Goal: Information Seeking & Learning: Learn about a topic

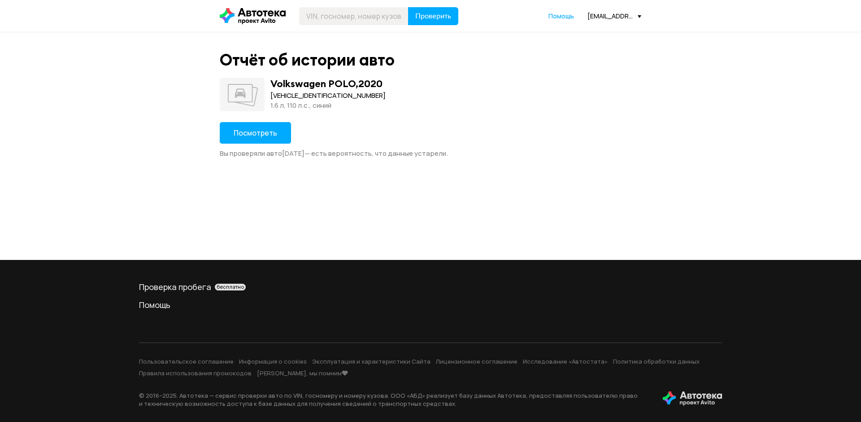
click at [261, 133] on span "Посмотреть" at bounding box center [256, 133] width 44 height 10
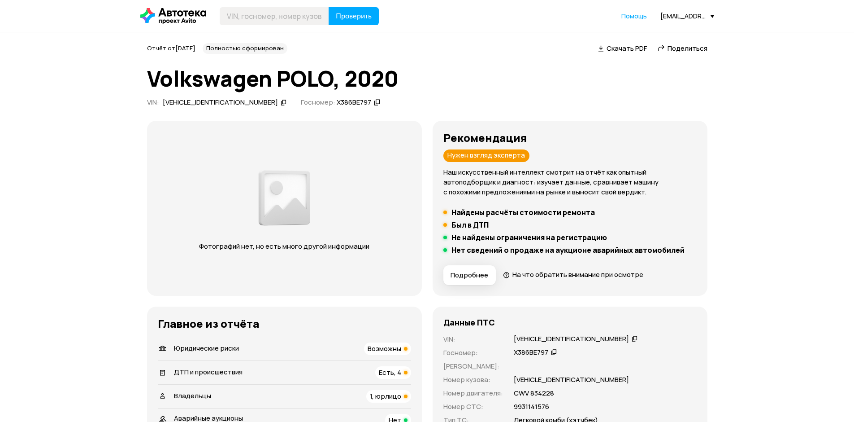
click at [281, 102] on icon at bounding box center [284, 102] width 6 height 9
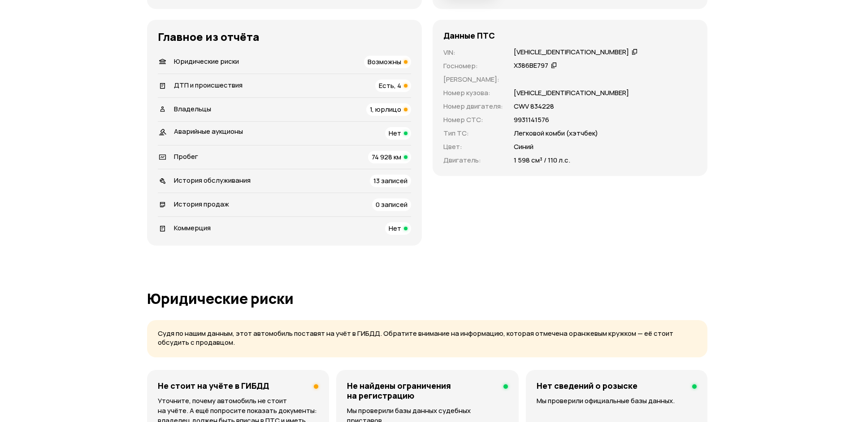
scroll to position [179, 0]
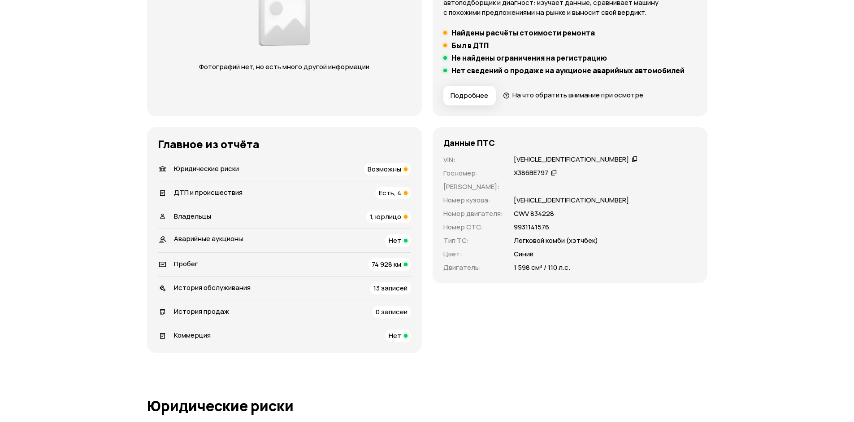
click at [392, 189] on span "Есть, 4" at bounding box center [390, 192] width 22 height 9
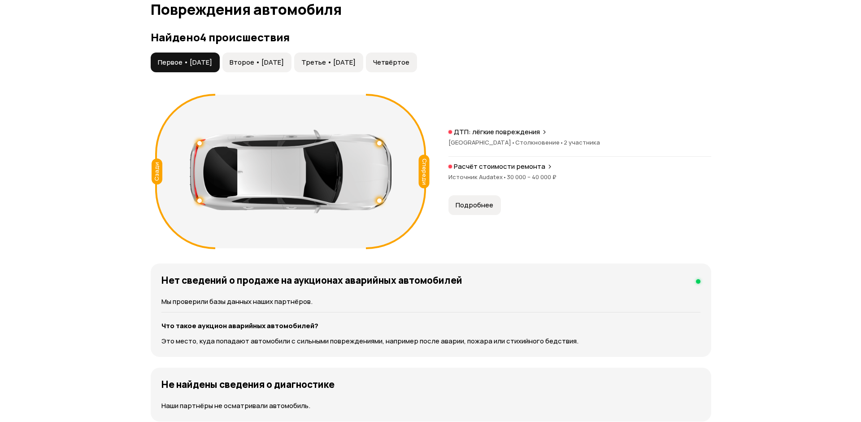
scroll to position [948, 0]
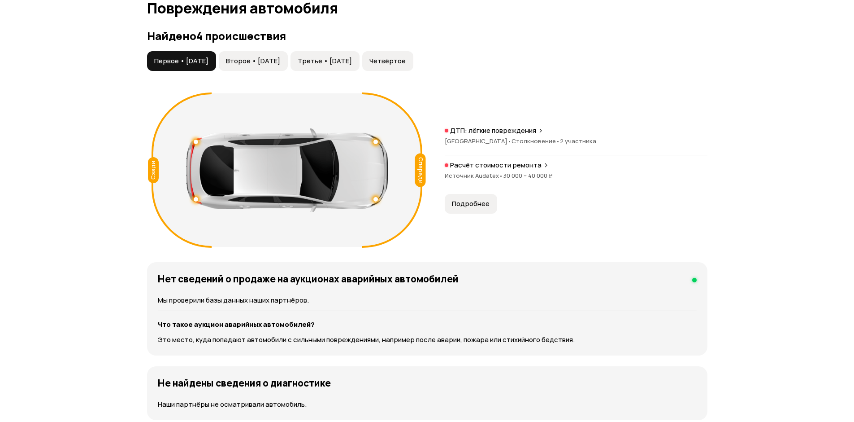
click at [277, 61] on span "Второе • 02 сен 2021" at bounding box center [253, 61] width 54 height 9
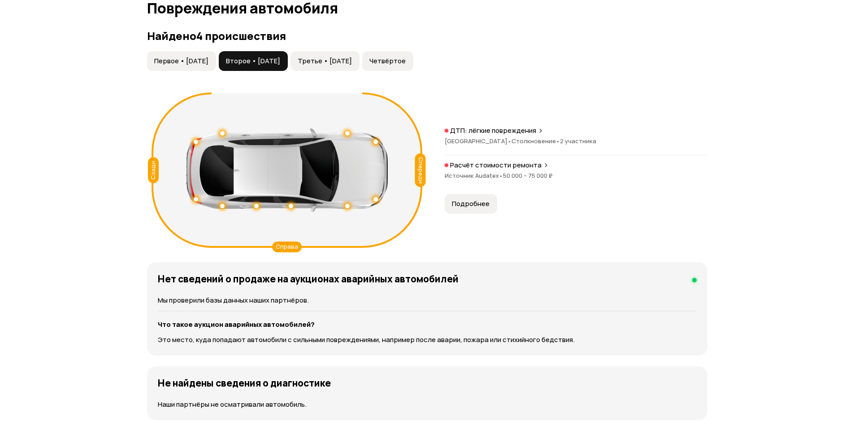
click at [352, 57] on span "Третье • 12 дек 2023" at bounding box center [325, 61] width 54 height 9
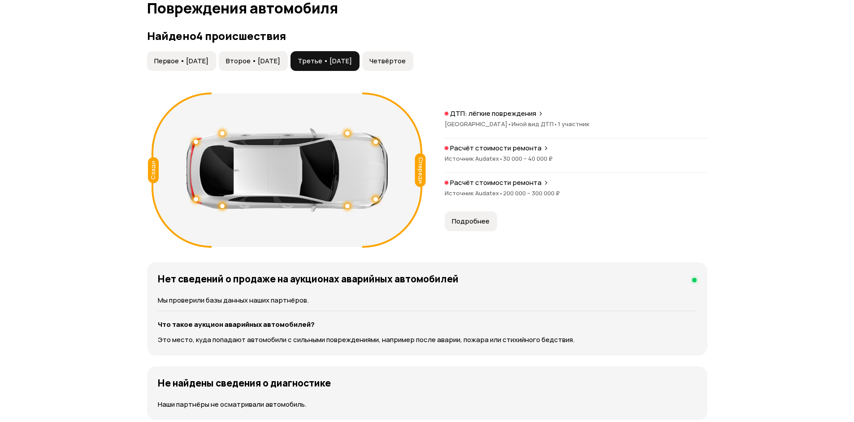
click at [475, 223] on span "Подробнее" at bounding box center [471, 221] width 38 height 9
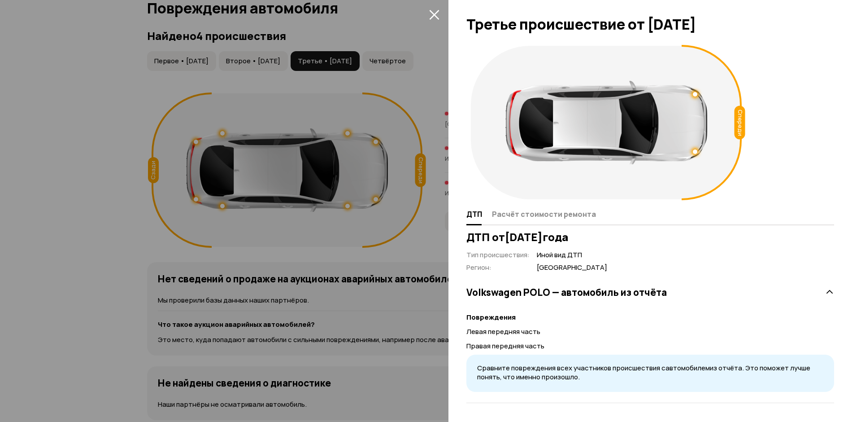
click at [436, 16] on icon "закрыть" at bounding box center [434, 15] width 10 height 10
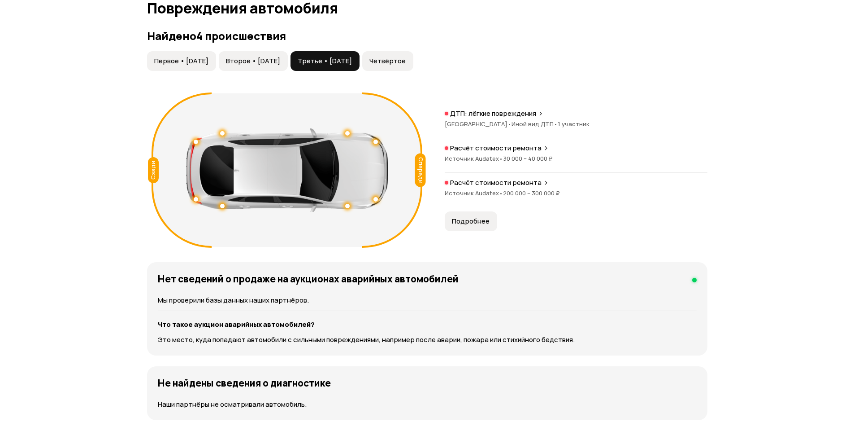
click at [406, 57] on span "Четвёртое" at bounding box center [388, 61] width 36 height 9
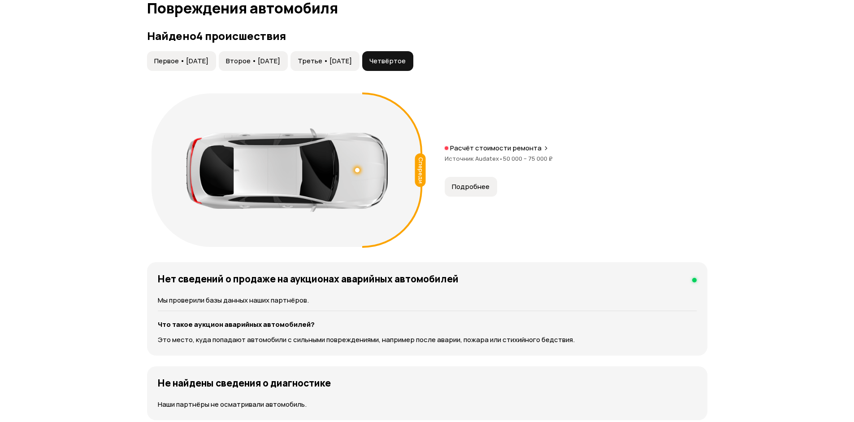
click at [478, 188] on span "Подробнее" at bounding box center [471, 186] width 38 height 9
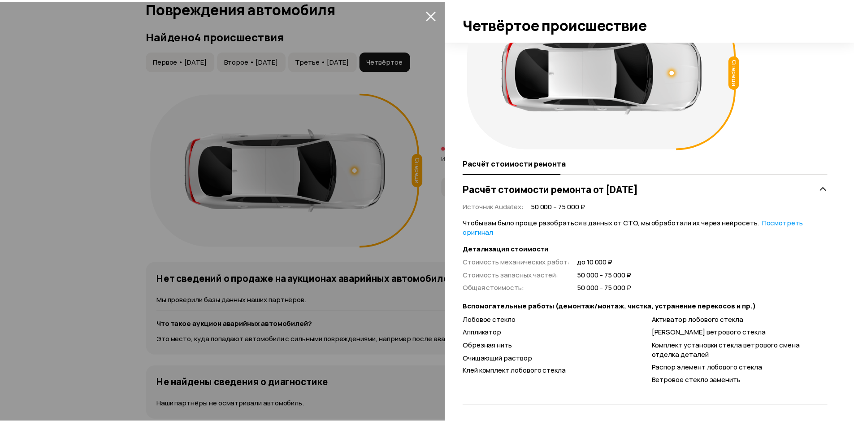
scroll to position [52, 0]
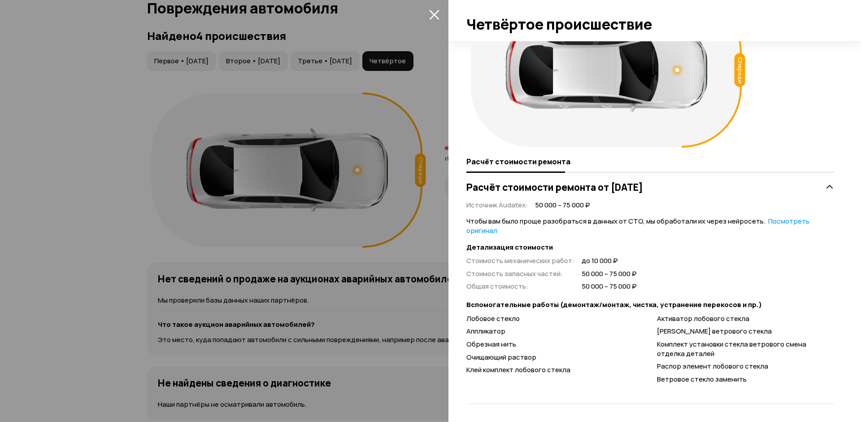
click at [437, 12] on icon "закрыть" at bounding box center [434, 15] width 10 height 10
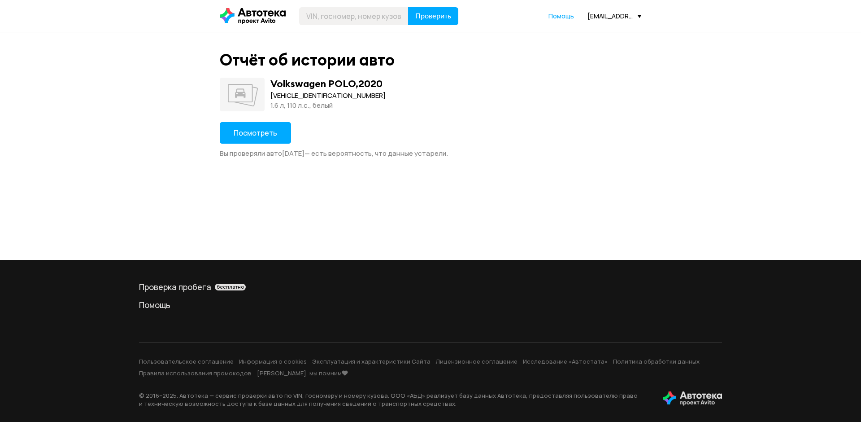
click at [257, 133] on span "Посмотреть" at bounding box center [256, 133] width 44 height 10
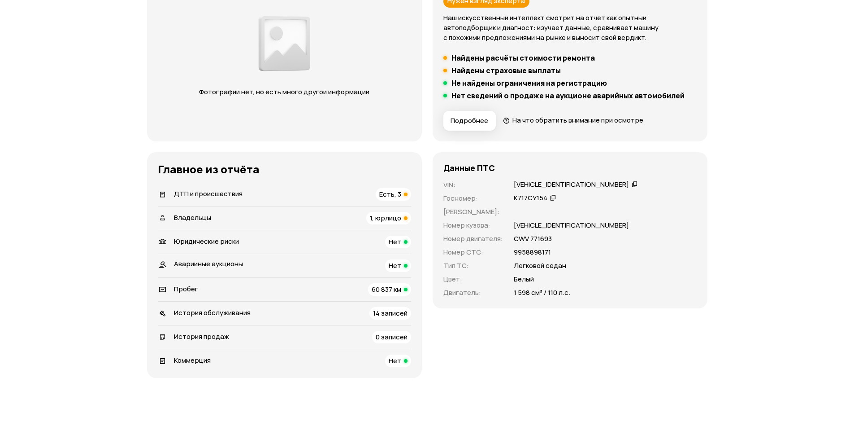
scroll to position [179, 0]
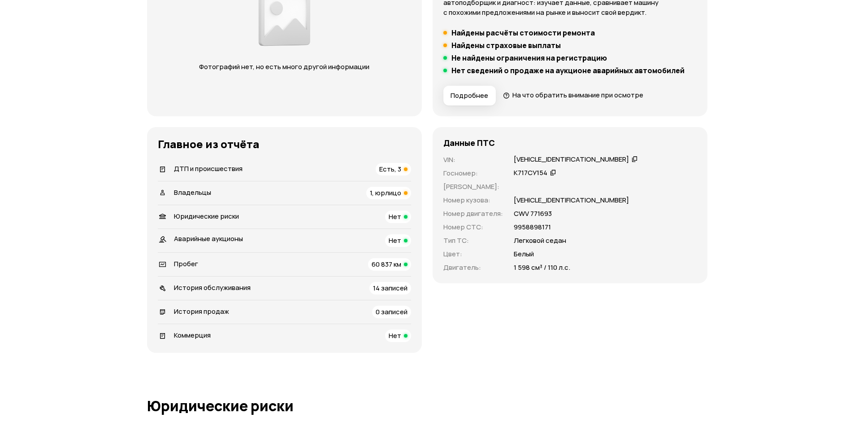
click at [384, 168] on span "Есть, 3" at bounding box center [390, 168] width 22 height 9
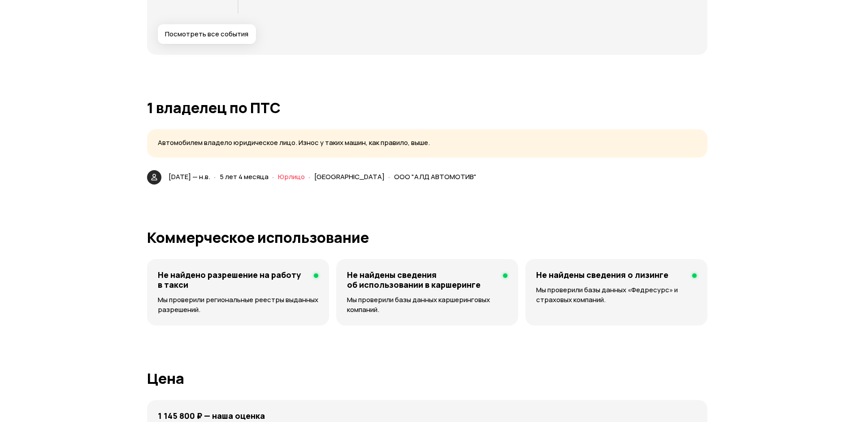
scroll to position [1961, 0]
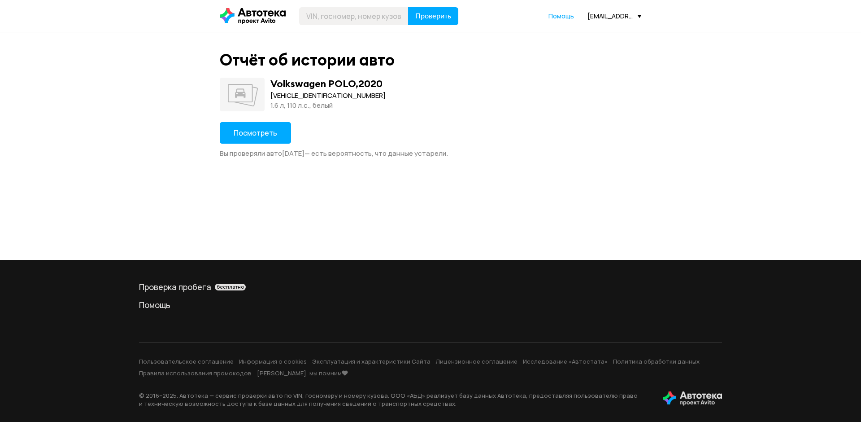
click at [277, 129] on button "Посмотреть" at bounding box center [255, 133] width 71 height 22
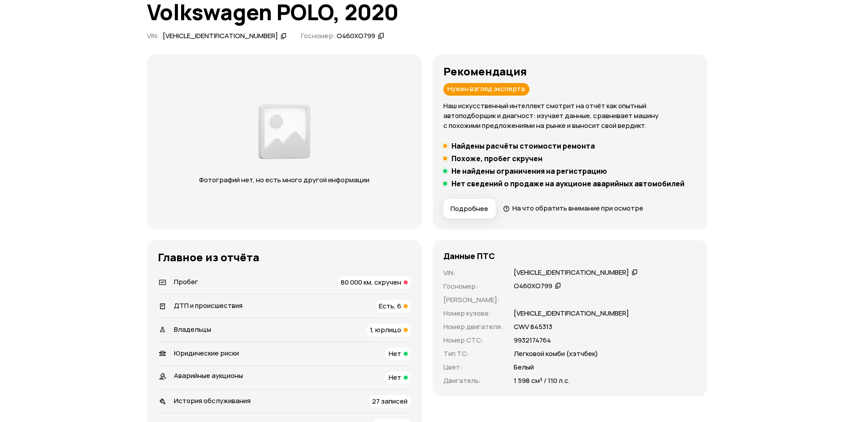
scroll to position [179, 0]
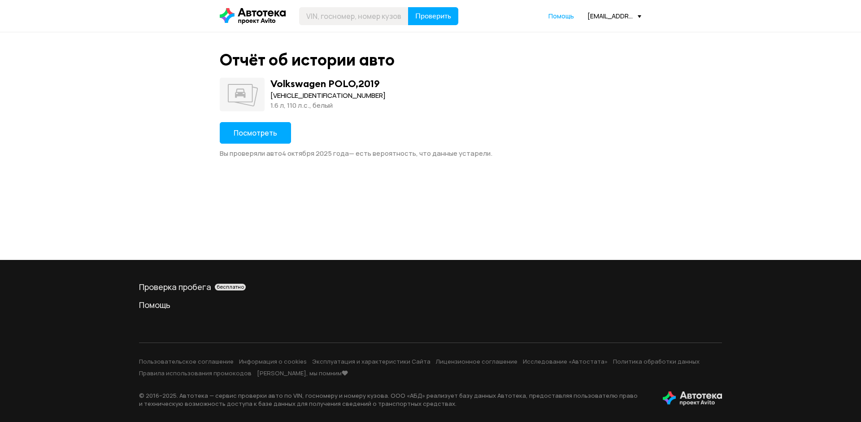
click at [260, 128] on span "Посмотреть" at bounding box center [256, 133] width 44 height 10
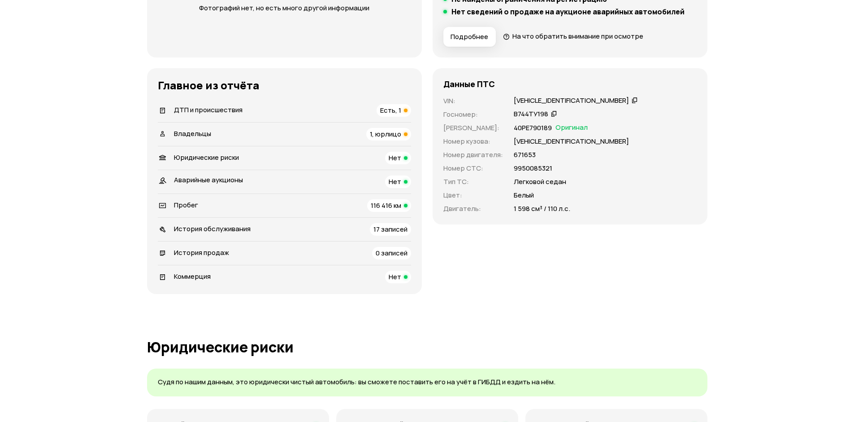
scroll to position [179, 0]
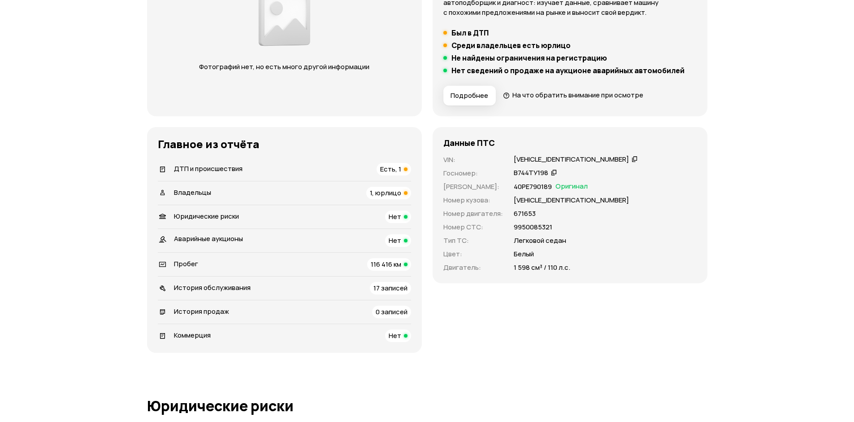
click at [400, 169] on span "Есть, 1" at bounding box center [390, 168] width 21 height 9
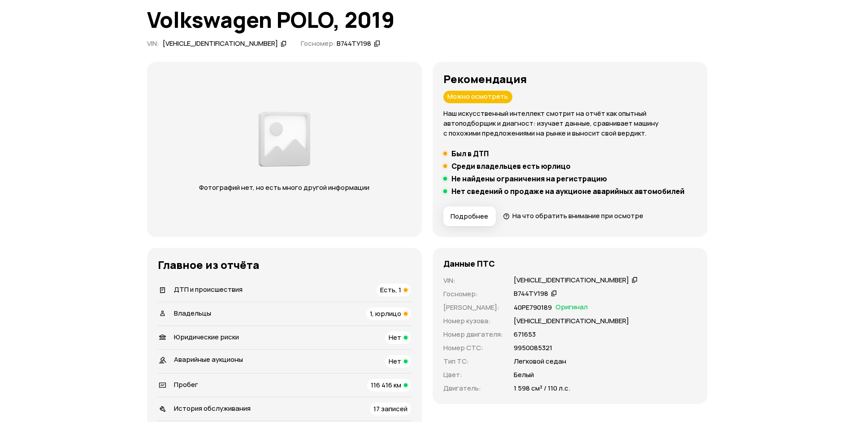
scroll to position [0, 0]
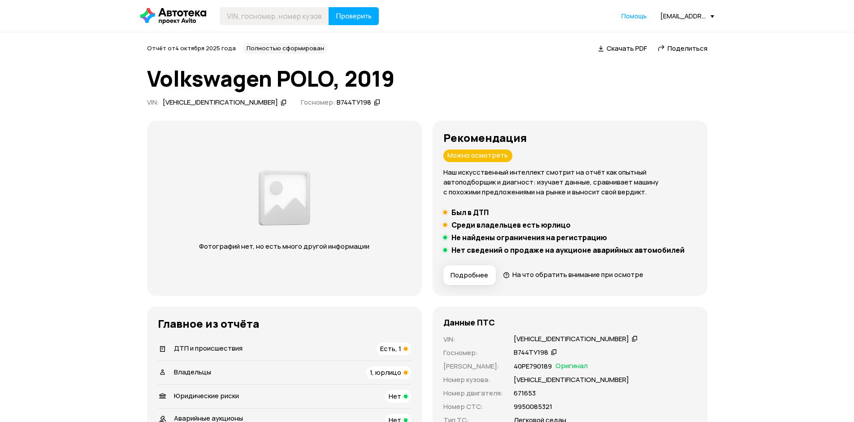
click at [281, 101] on icon at bounding box center [284, 102] width 6 height 9
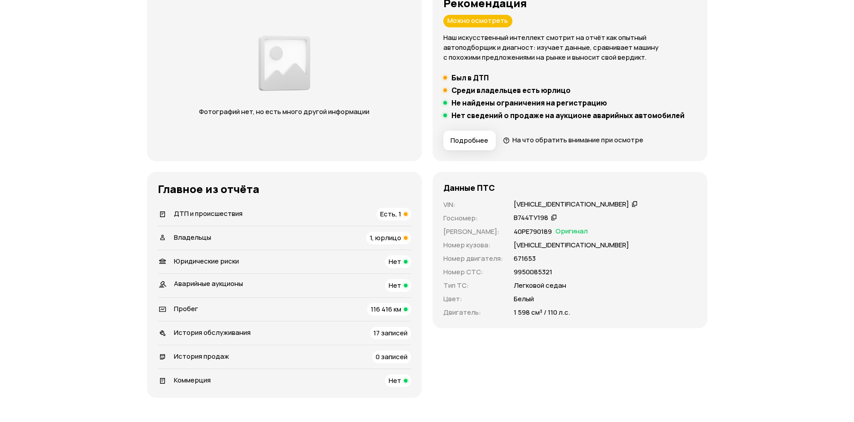
click at [391, 217] on span "Есть, 1" at bounding box center [390, 213] width 21 height 9
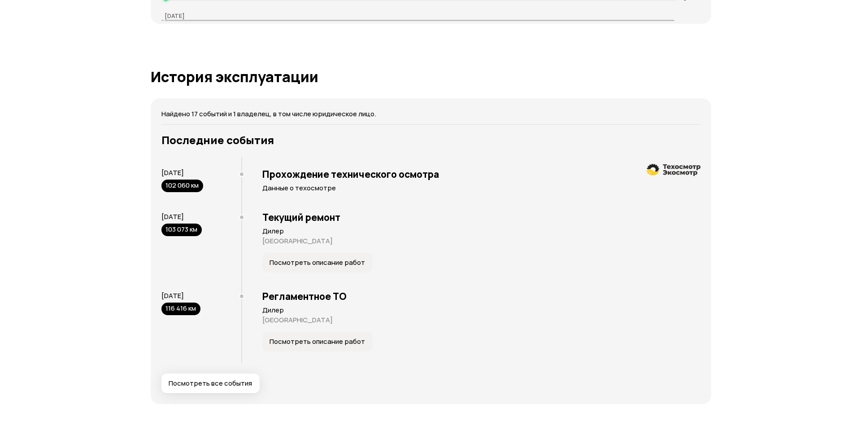
scroll to position [1647, 0]
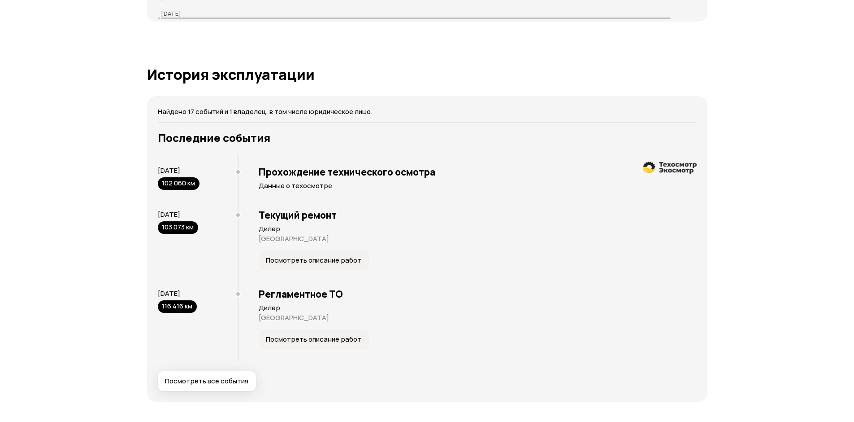
click at [312, 260] on span "Посмотреть описание работ" at bounding box center [314, 260] width 96 height 9
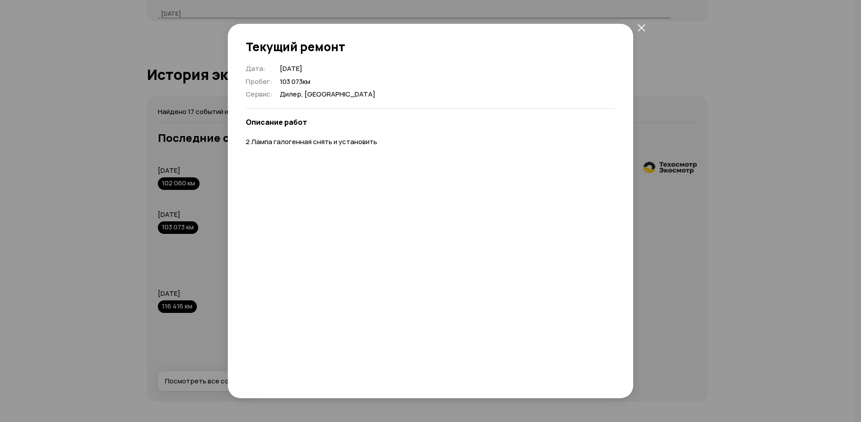
click at [784, 216] on div "Текущий ремонт Дата : 20 ноября 2024 Пробег : 103 073 км Сервис : Дилер, Санкт-…" at bounding box center [430, 211] width 861 height 422
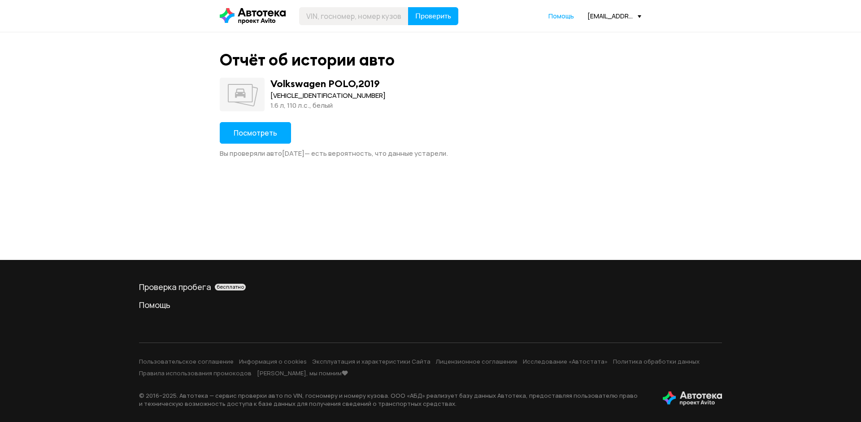
click at [239, 131] on span "Посмотреть" at bounding box center [256, 133] width 44 height 10
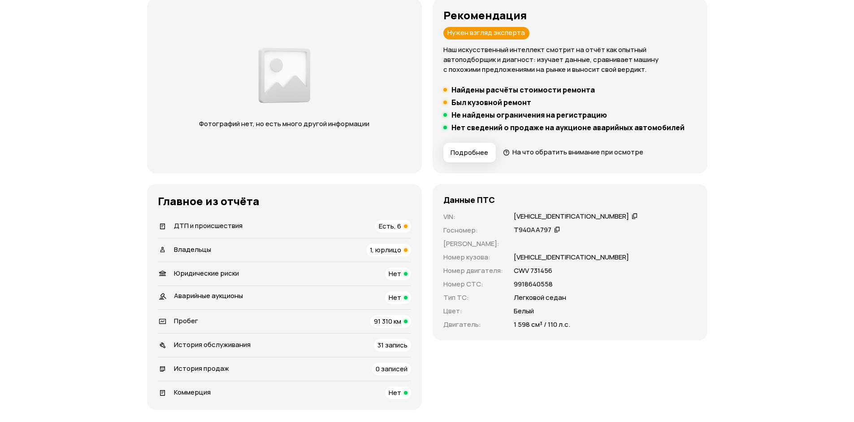
scroll to position [224, 0]
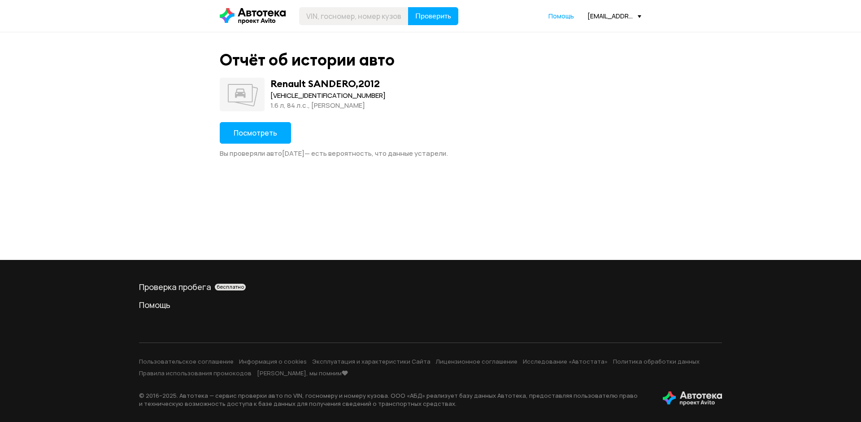
click at [283, 92] on div "[VEHICLE_IDENTIFICATION_NUMBER]" at bounding box center [327, 96] width 115 height 10
copy div "[VEHICLE_IDENTIFICATION_NUMBER]"
click at [279, 124] on button "Посмотреть" at bounding box center [255, 133] width 71 height 22
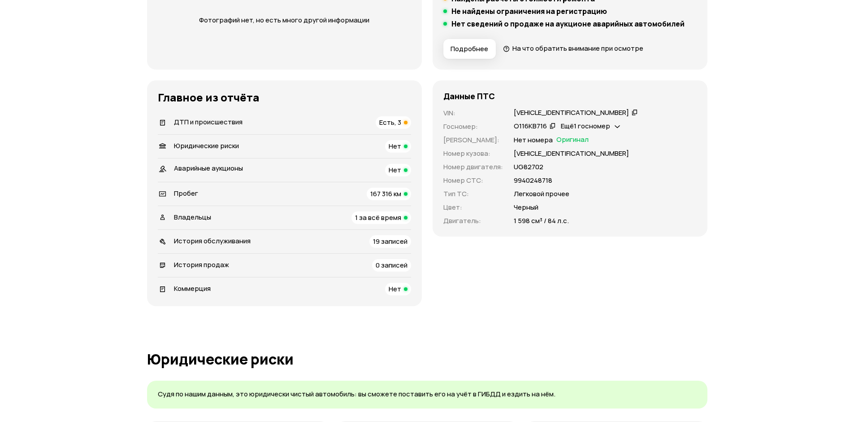
scroll to position [224, 0]
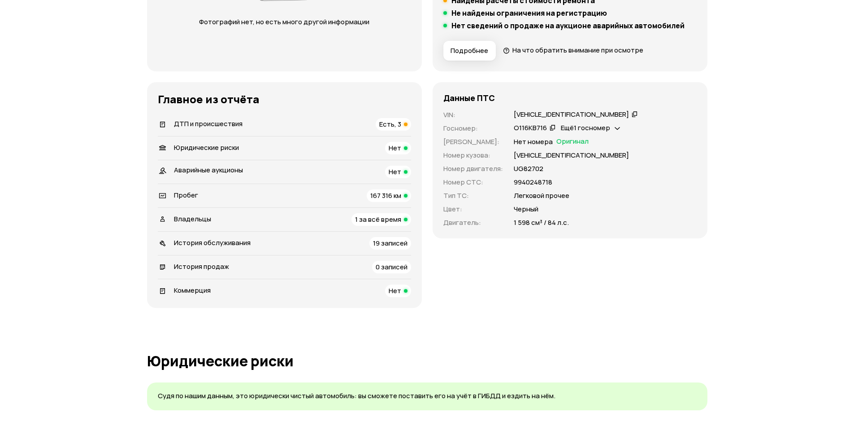
click at [399, 125] on span "Есть, 3" at bounding box center [390, 123] width 22 height 9
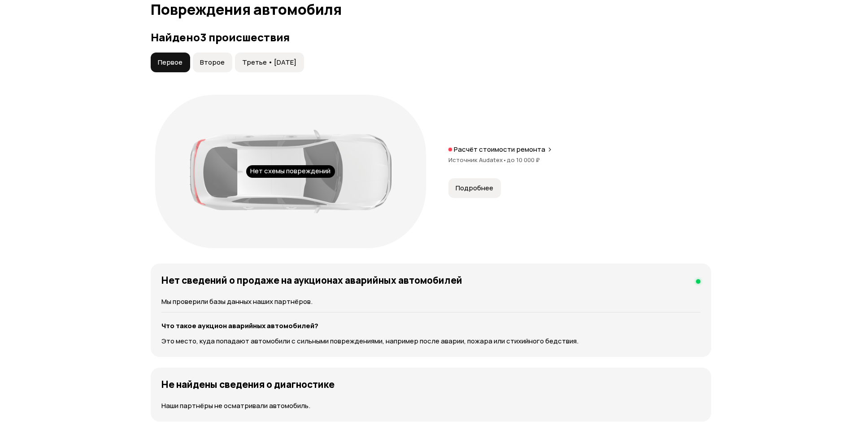
scroll to position [929, 0]
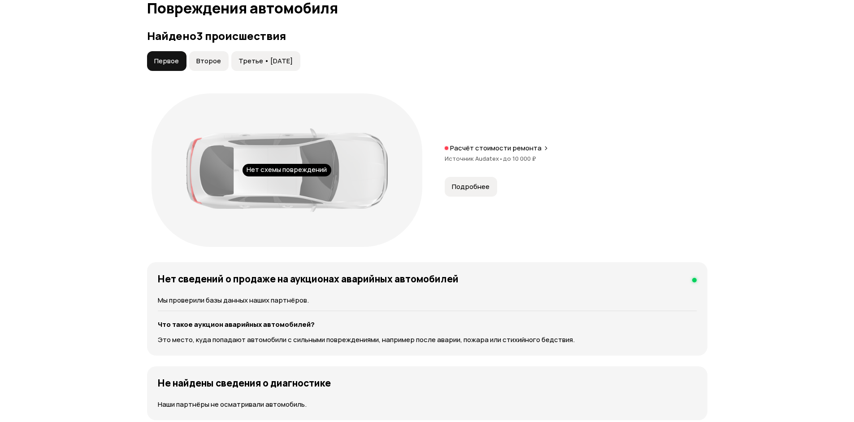
click at [204, 61] on span "Второе" at bounding box center [208, 61] width 25 height 9
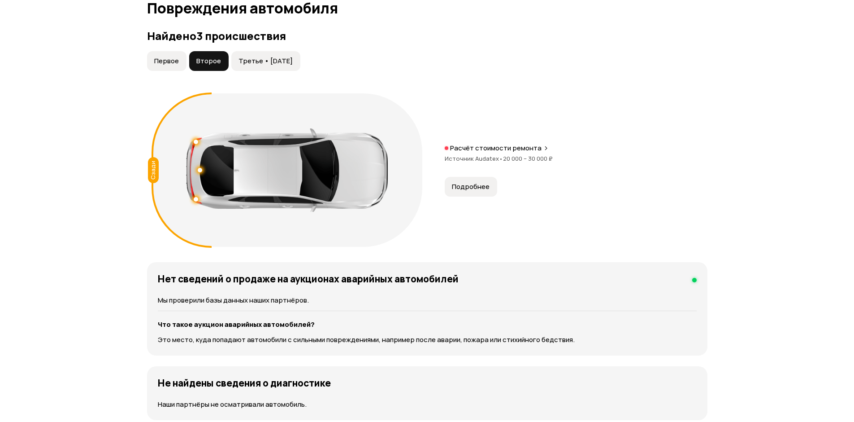
click at [269, 59] on span "Третье • [DATE]" at bounding box center [266, 61] width 54 height 9
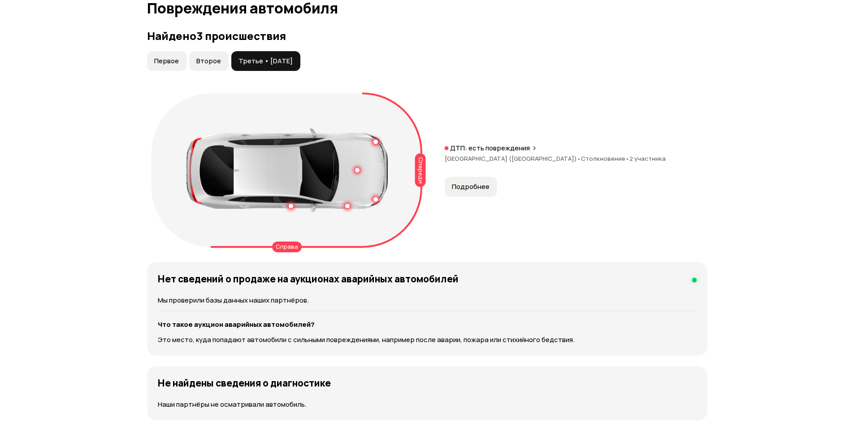
click at [484, 189] on span "Подробнее" at bounding box center [471, 186] width 38 height 9
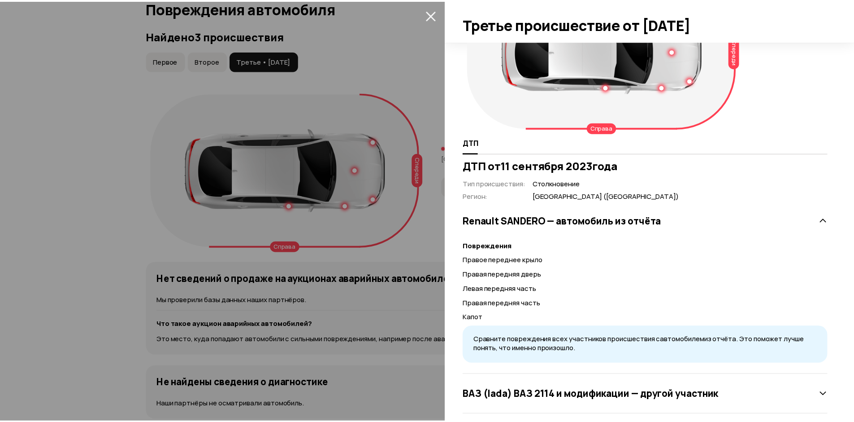
scroll to position [82, 0]
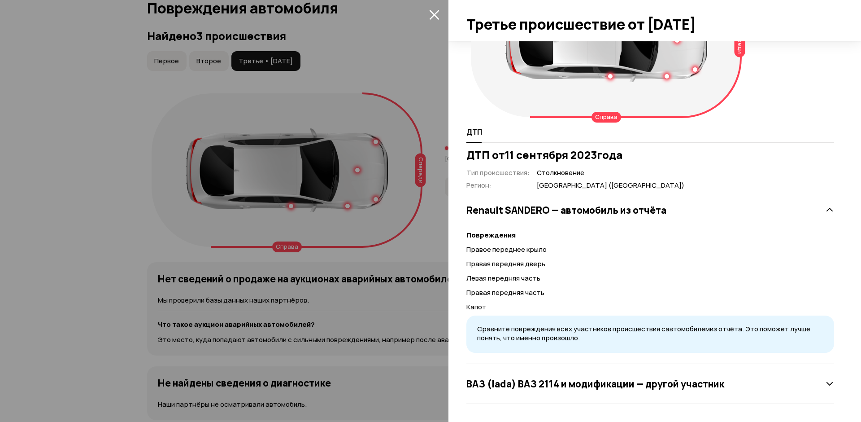
click at [431, 13] on icon "закрыть" at bounding box center [434, 14] width 10 height 10
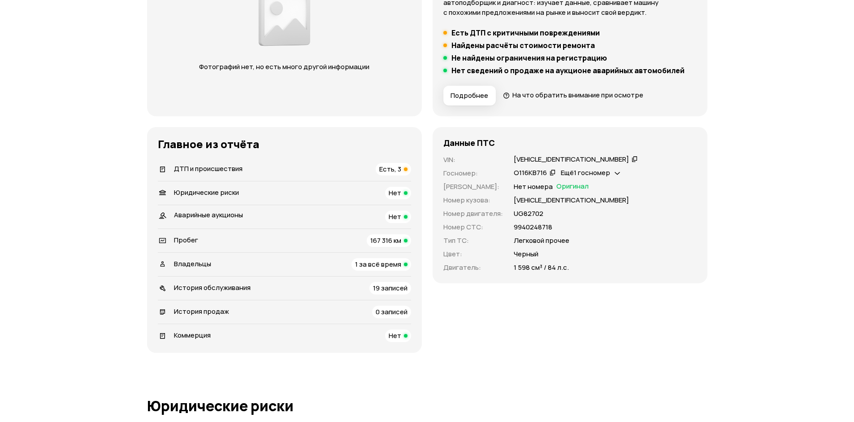
scroll to position [404, 0]
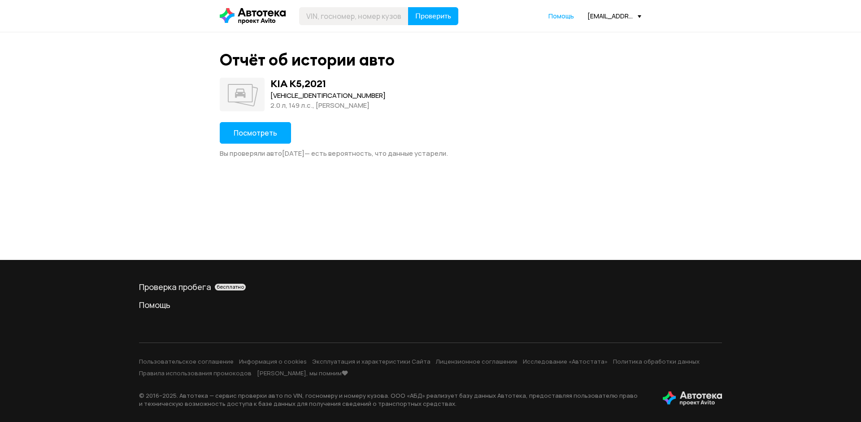
click at [301, 91] on div "[VEHICLE_IDENTIFICATION_NUMBER]" at bounding box center [327, 96] width 115 height 10
copy div "[VEHICLE_IDENTIFICATION_NUMBER]"
click at [264, 131] on span "Посмотреть" at bounding box center [256, 133] width 44 height 10
